Goal: Information Seeking & Learning: Learn about a topic

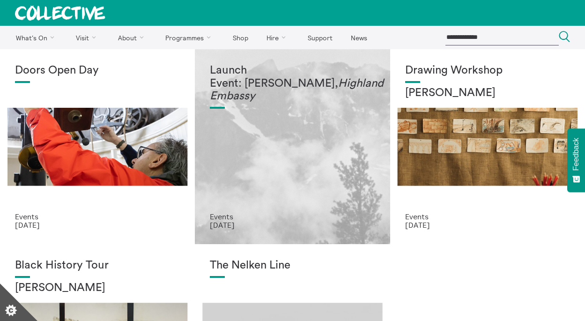
click at [297, 157] on div "Launch Event: [PERSON_NAME], Highland Embassy" at bounding box center [292, 138] width 165 height 148
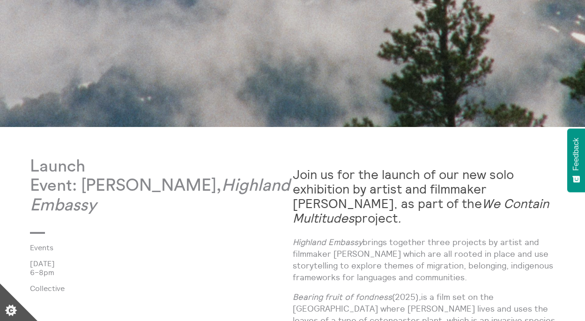
scroll to position [463, 0]
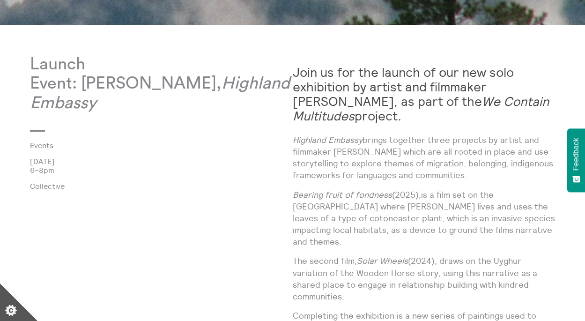
click at [315, 156] on p "Highland Embassy brings together three projects by artist and filmmaker Shen Xi…" at bounding box center [424, 157] width 263 height 47
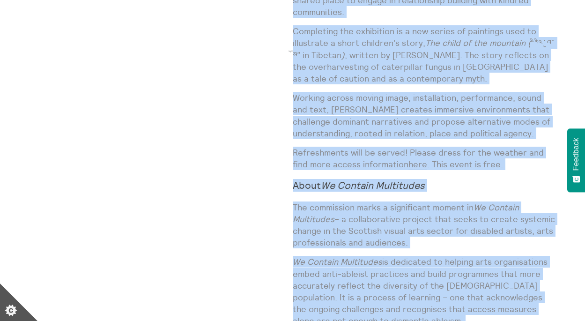
scroll to position [850, 0]
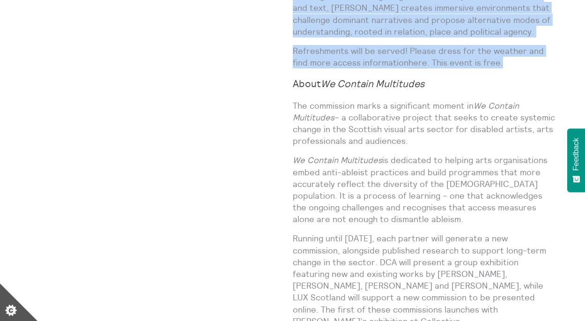
drag, startPoint x: 294, startPoint y: 141, endPoint x: 445, endPoint y: 63, distance: 170.0
click at [445, 63] on div "Join us for the launch of our new solo exhibition by artist and filmmaker Shen …" at bounding box center [424, 33] width 263 height 728
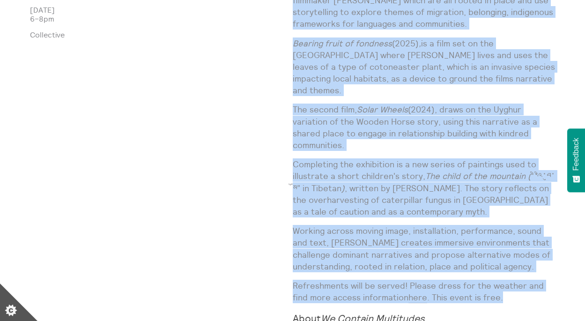
scroll to position [596, 0]
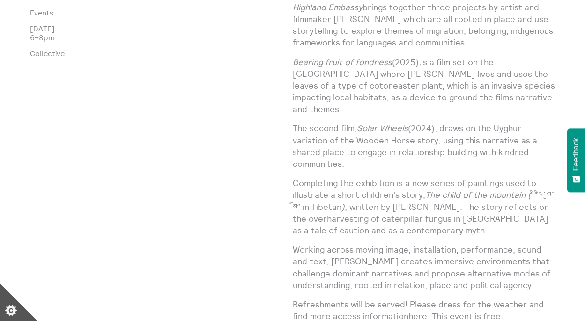
click at [470, 212] on p "Completing the exhibition is a new series of paintings used to illustrate a sho…" at bounding box center [424, 206] width 263 height 59
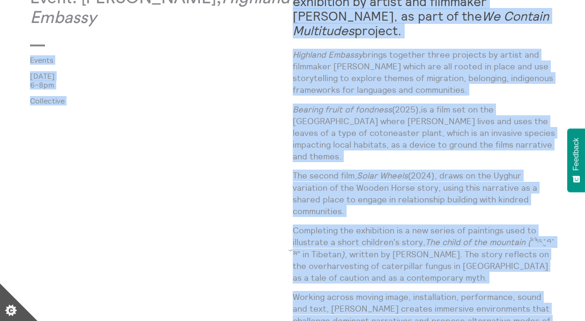
scroll to position [535, 0]
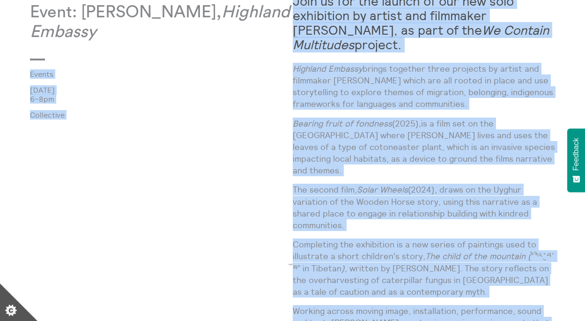
drag, startPoint x: 531, startPoint y: 273, endPoint x: 290, endPoint y: 73, distance: 312.8
copy div "2 Oct 2025 6–8pm Collective Join us for the launch of our new solo exhibition b…"
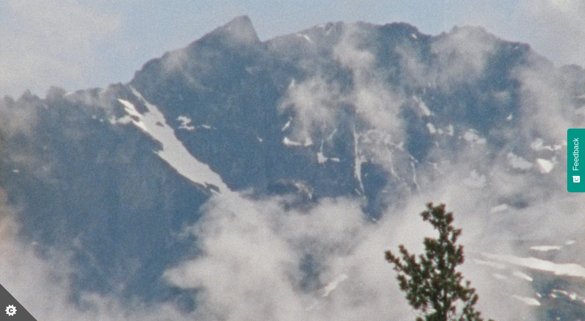
scroll to position [0, 0]
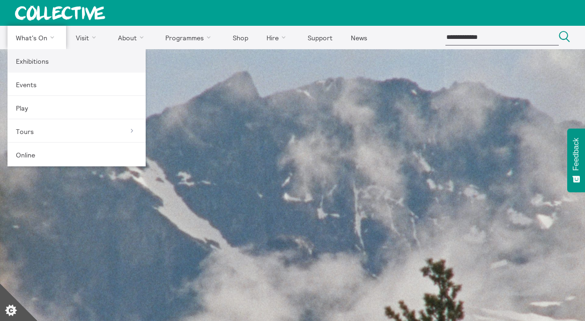
click at [42, 64] on link "Exhibitions" at bounding box center [76, 60] width 138 height 23
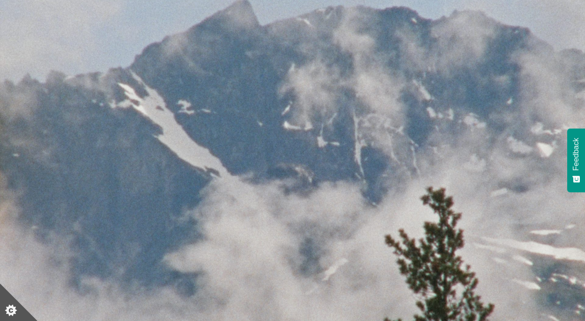
scroll to position [180, 0]
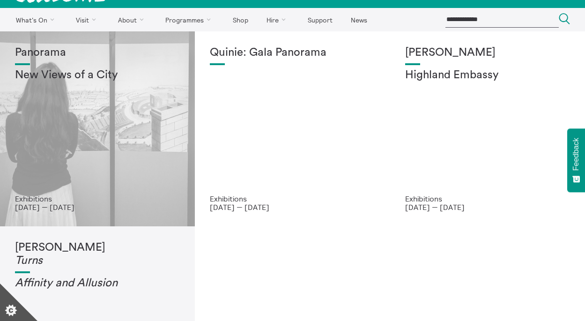
scroll to position [15, 0]
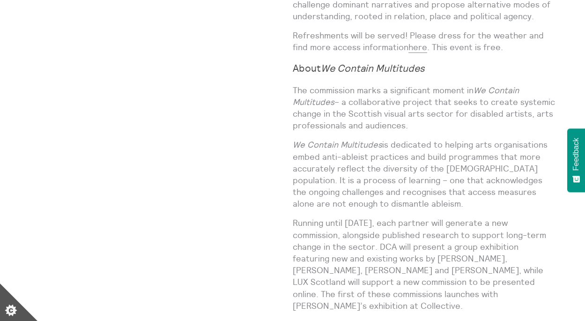
scroll to position [860, 0]
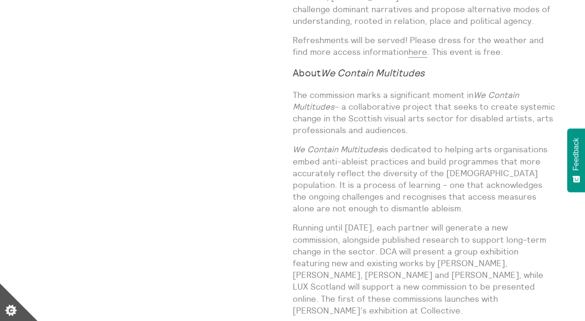
click at [463, 113] on p "The commission marks a significant moment in We Contain Multitudes – a collabor…" at bounding box center [424, 112] width 263 height 47
drag, startPoint x: 406, startPoint y: 118, endPoint x: 441, endPoint y: 92, distance: 43.2
click at [441, 92] on p "The commission marks a significant moment in We Contain Multitudes – a collabor…" at bounding box center [424, 112] width 263 height 47
copy p "at seeks to create systemic change in the Scottish visual arts sector for disab…"
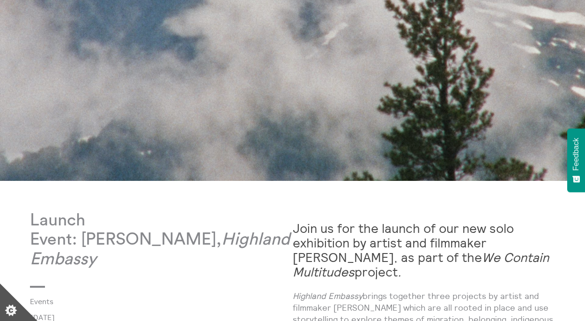
scroll to position [0, 0]
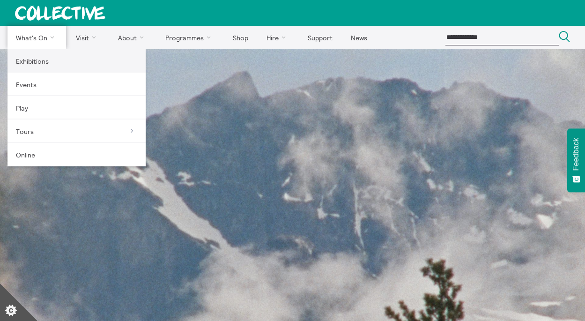
click at [52, 62] on link "Exhibitions" at bounding box center [76, 60] width 138 height 23
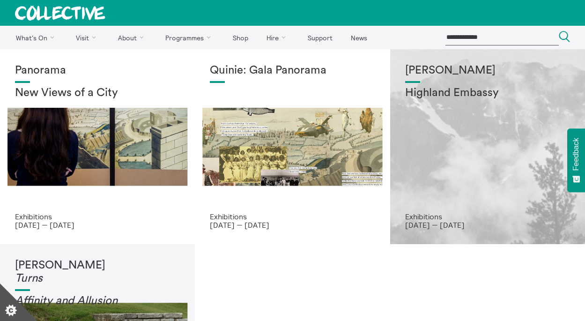
click at [510, 164] on div "Shen Xin Highland Embassy" at bounding box center [487, 138] width 165 height 148
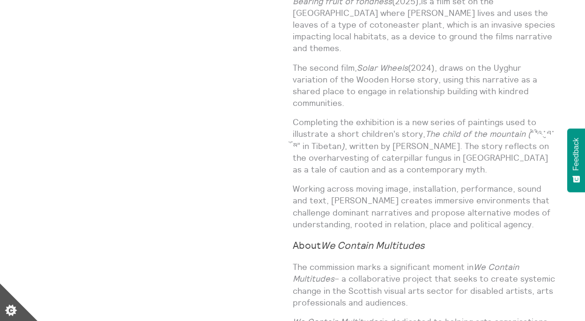
scroll to position [681, 0]
